Goal: Navigation & Orientation: Find specific page/section

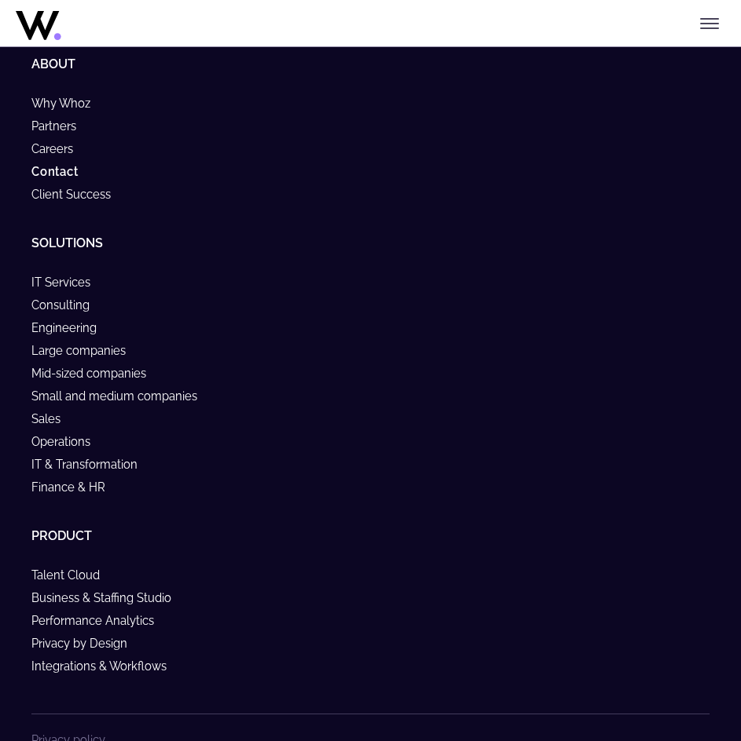
scroll to position [1853, 0]
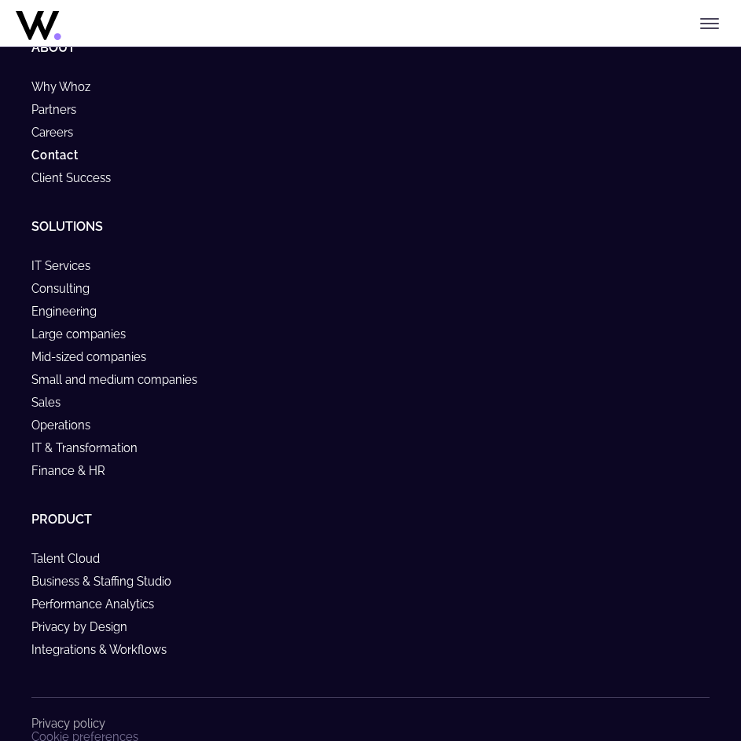
click at [85, 717] on link "Privacy policy" at bounding box center [68, 723] width 74 height 13
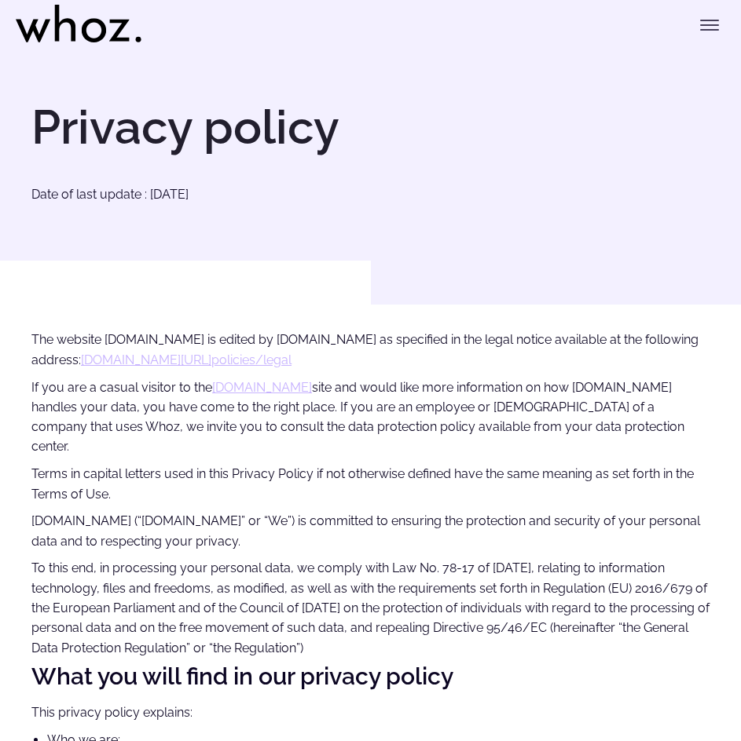
click at [715, 17] on icon "Toggle menu" at bounding box center [709, 25] width 19 height 19
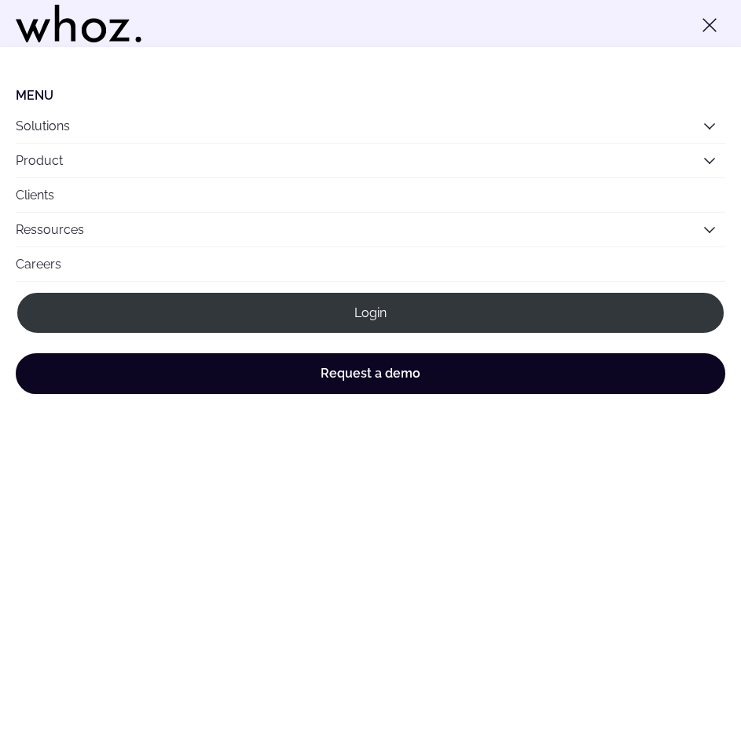
click at [57, 132] on button "Solutions" at bounding box center [370, 126] width 709 height 34
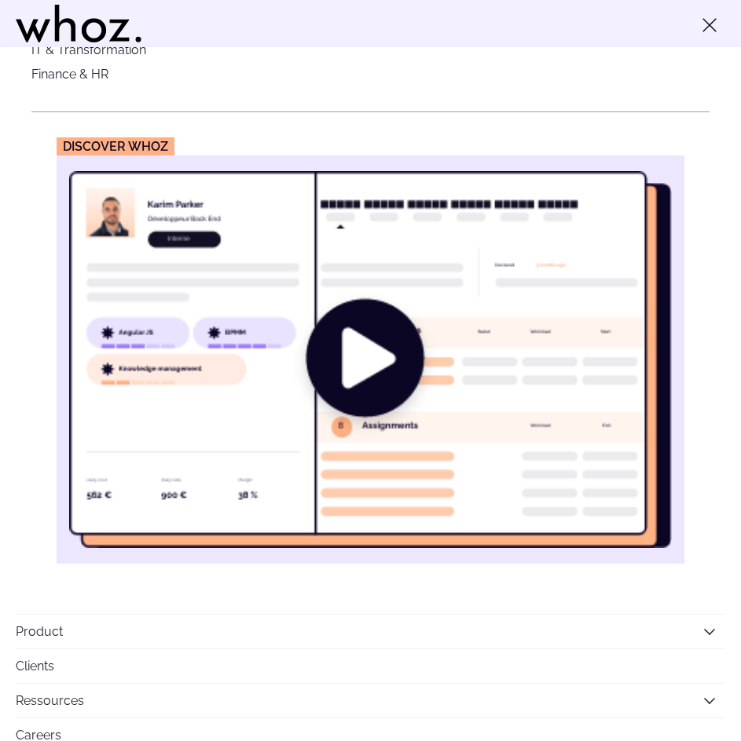
scroll to position [613, 0]
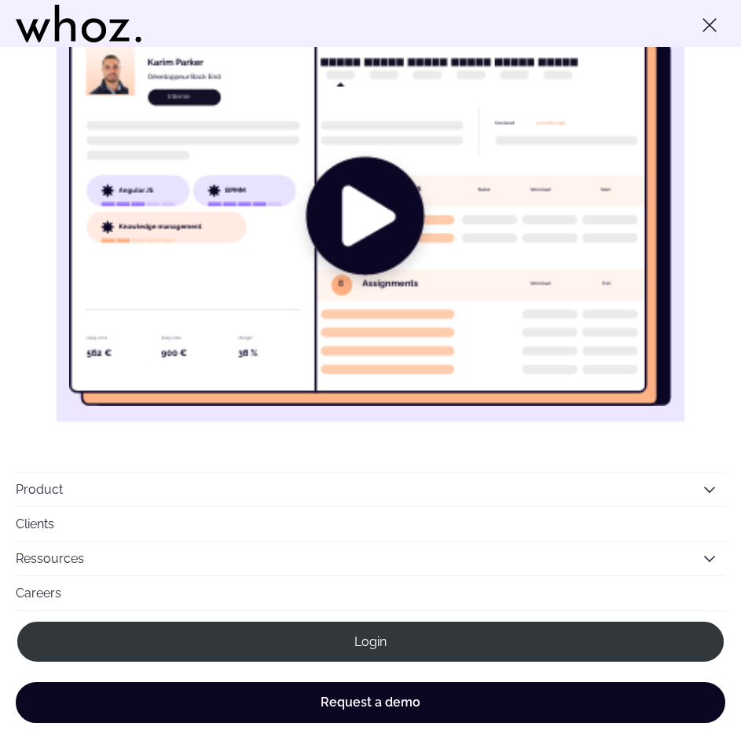
click at [159, 518] on link "Clients" at bounding box center [370, 524] width 709 height 34
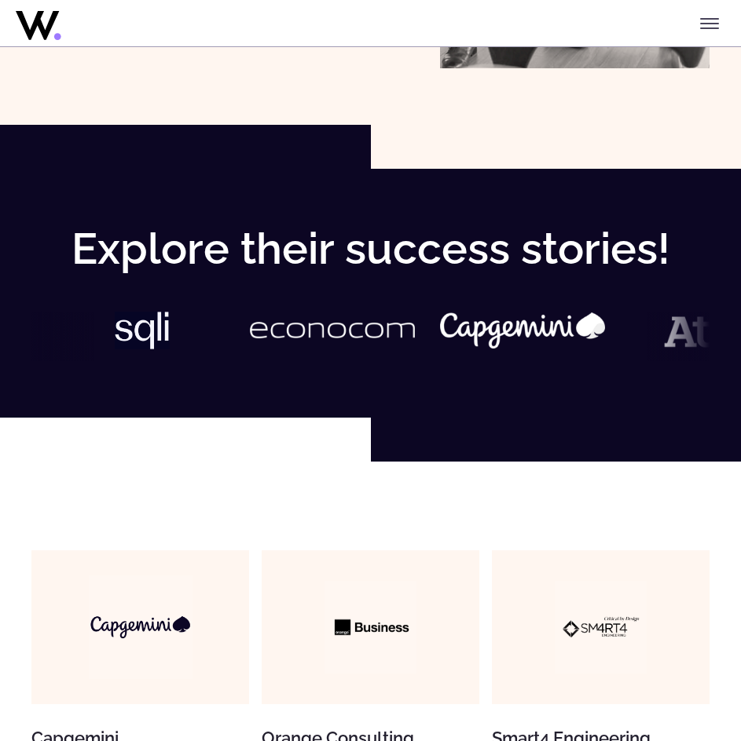
scroll to position [628, 0]
